Goal: Navigation & Orientation: Find specific page/section

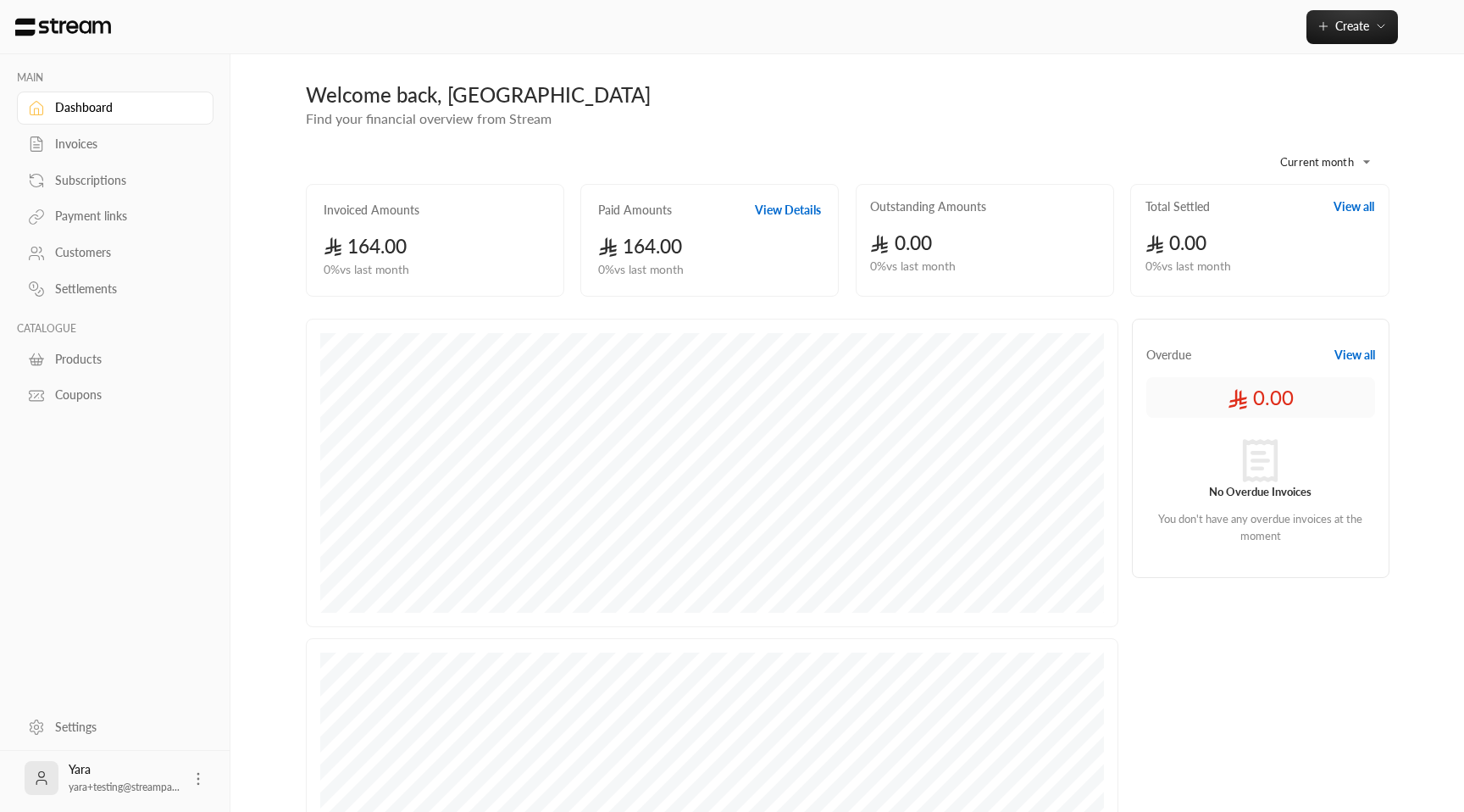
click at [90, 195] on link "Subscriptions" at bounding box center [116, 180] width 197 height 33
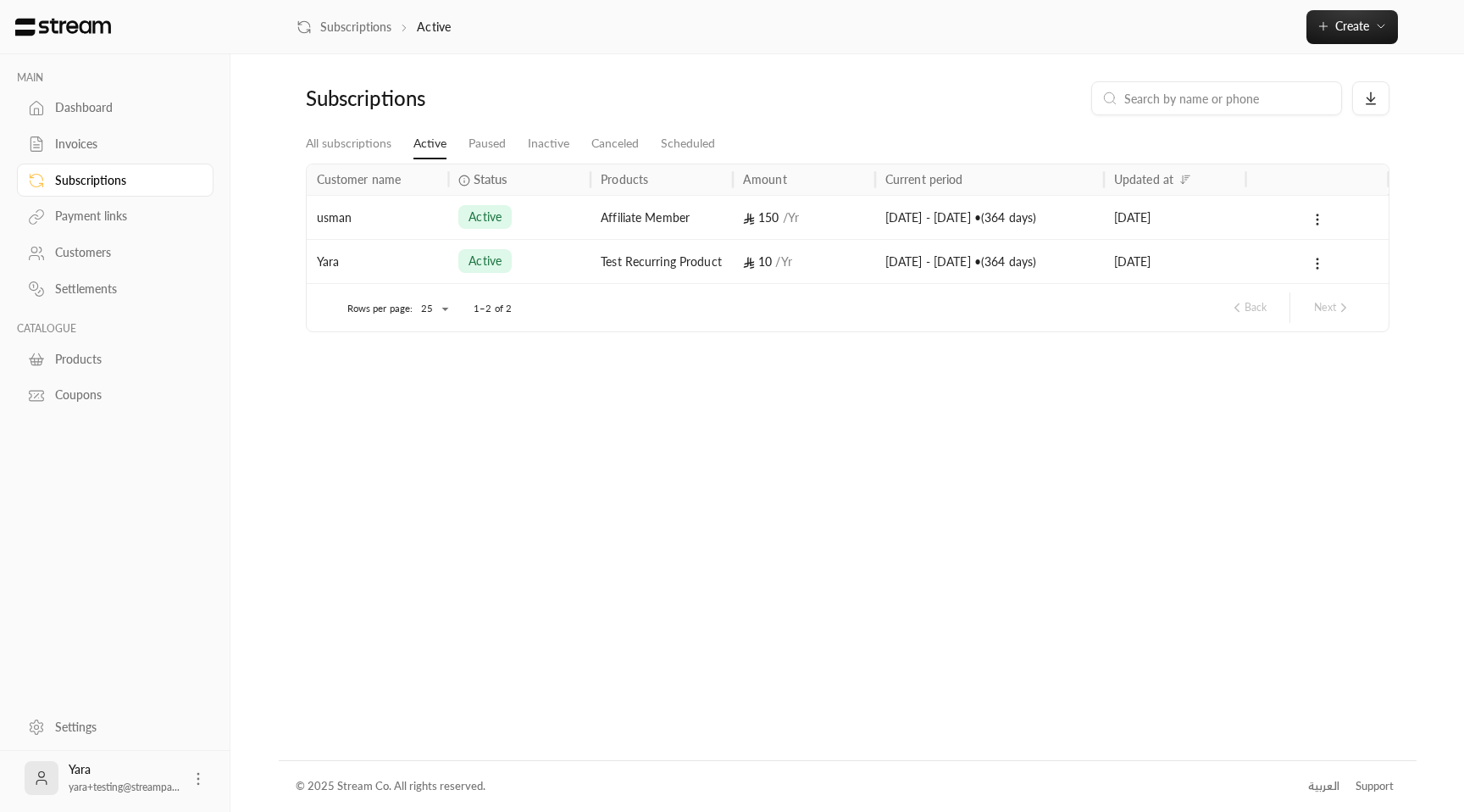
click at [498, 220] on span "active" at bounding box center [485, 217] width 33 height 17
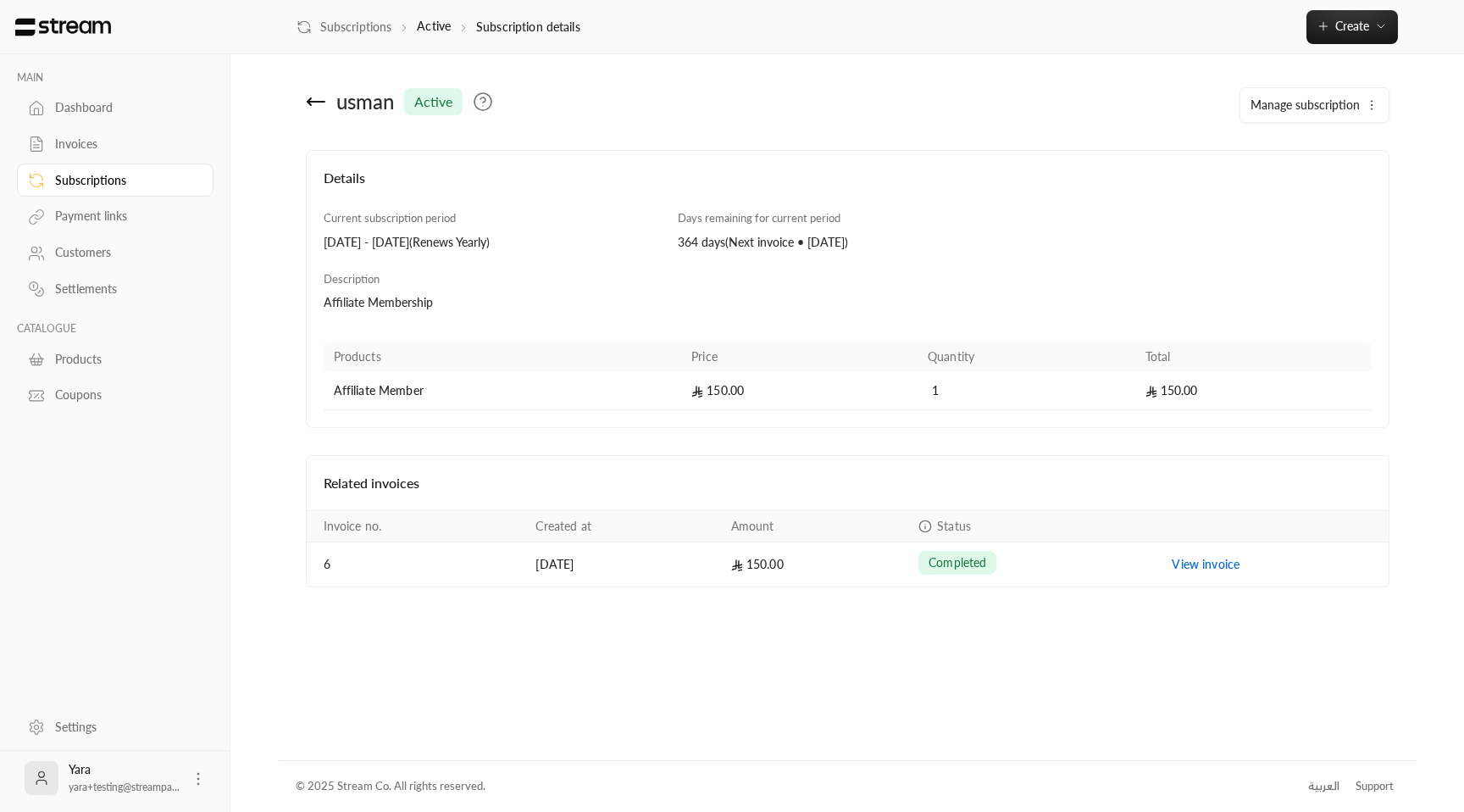
click at [118, 210] on div "Payment links" at bounding box center [123, 216] width 137 height 17
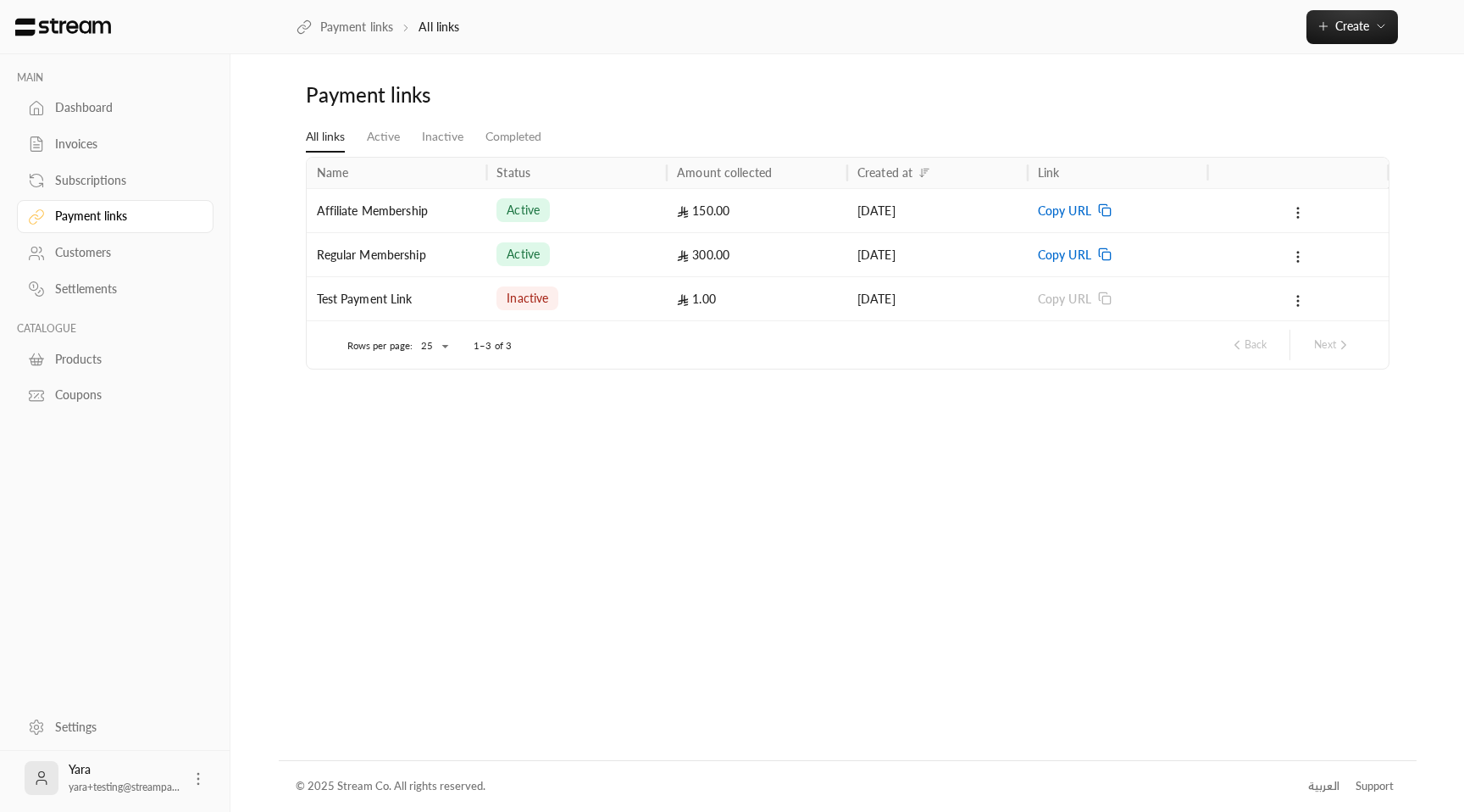
click at [442, 243] on div "Regular Membership" at bounding box center [397, 255] width 160 height 43
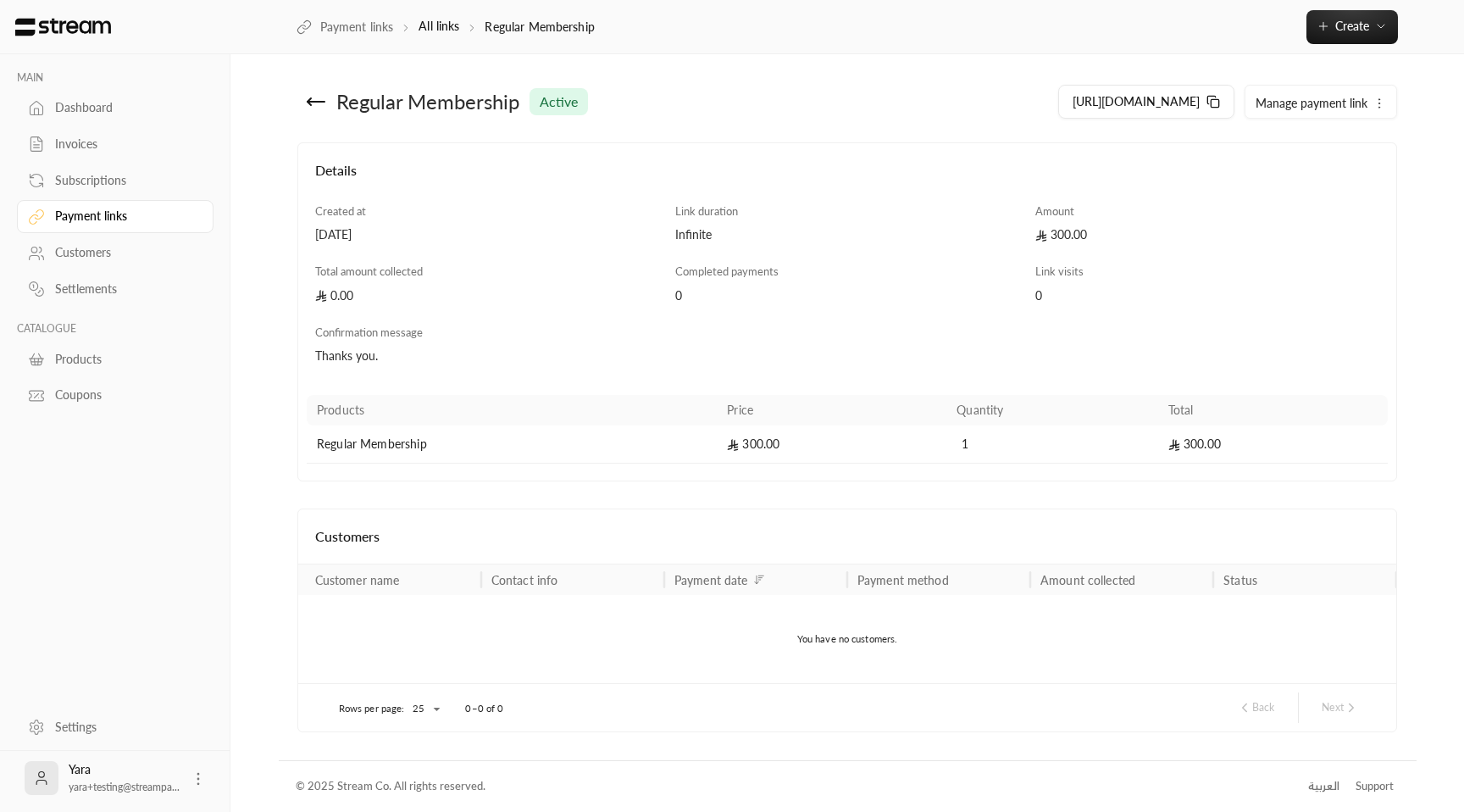
click at [307, 107] on icon at bounding box center [315, 101] width 20 height 20
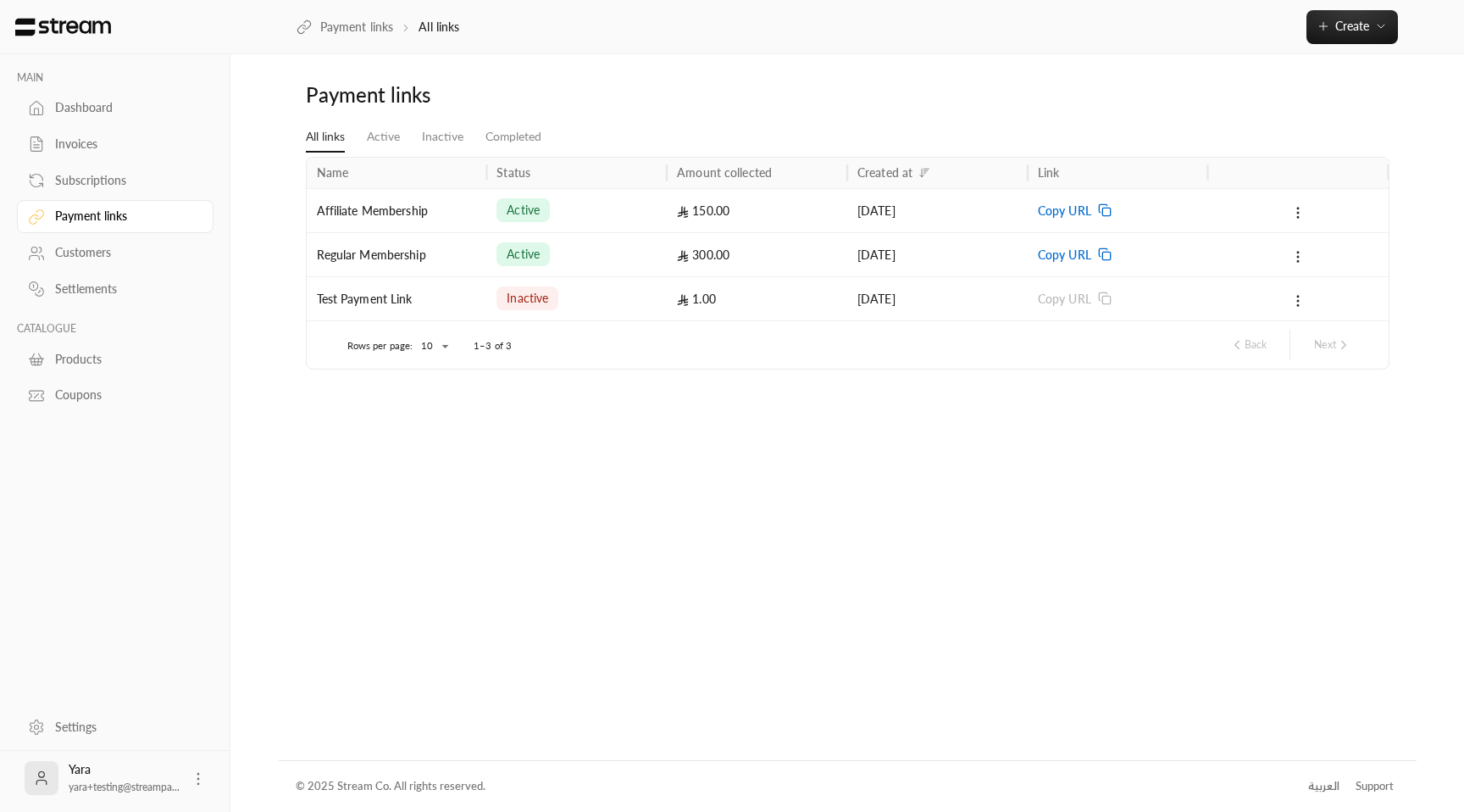
click at [447, 218] on div "Affiliate Membership" at bounding box center [397, 210] width 160 height 43
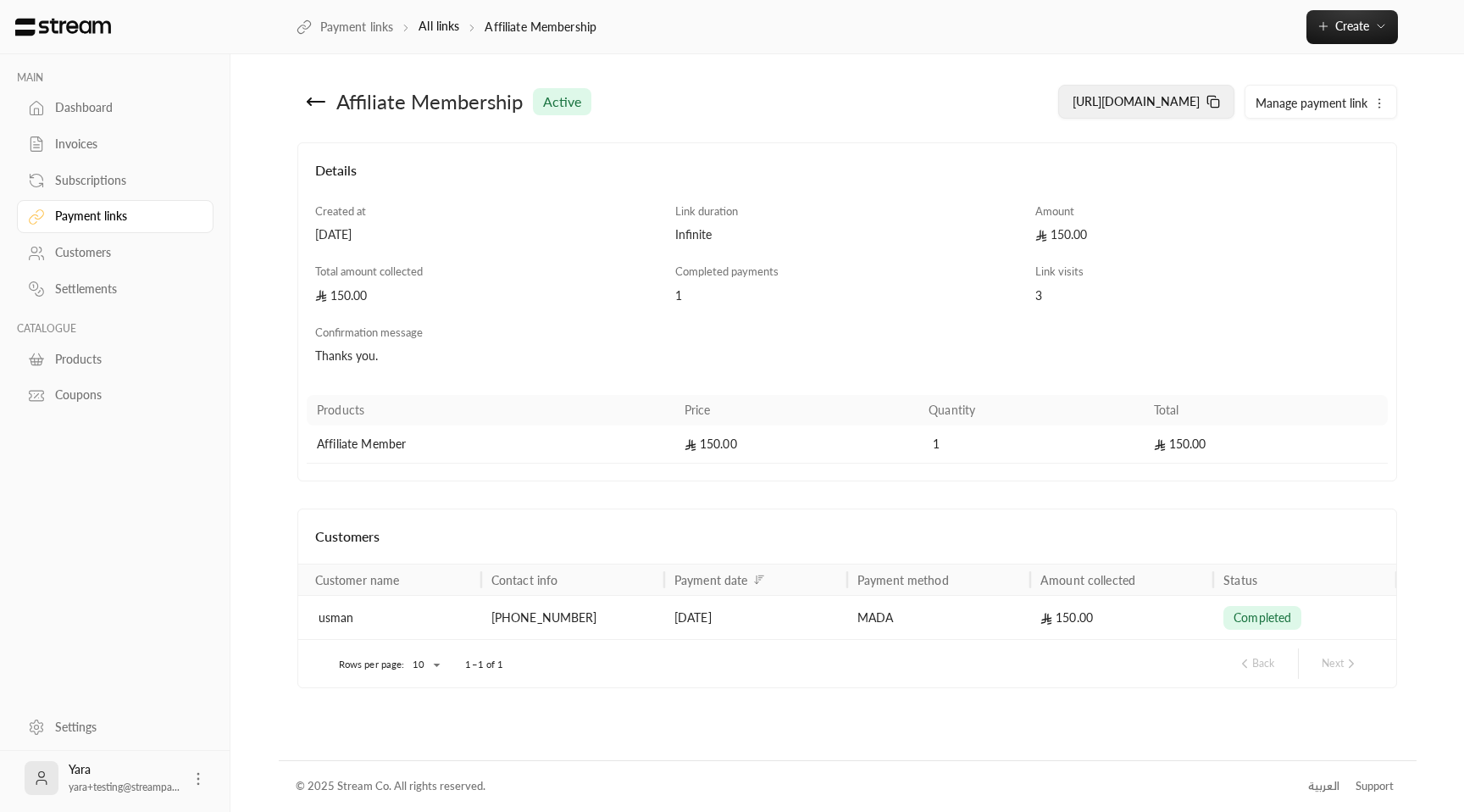
click at [1206, 106] on button "[URL][DOMAIN_NAME]" at bounding box center [1146, 101] width 176 height 34
